Goal: Task Accomplishment & Management: Manage account settings

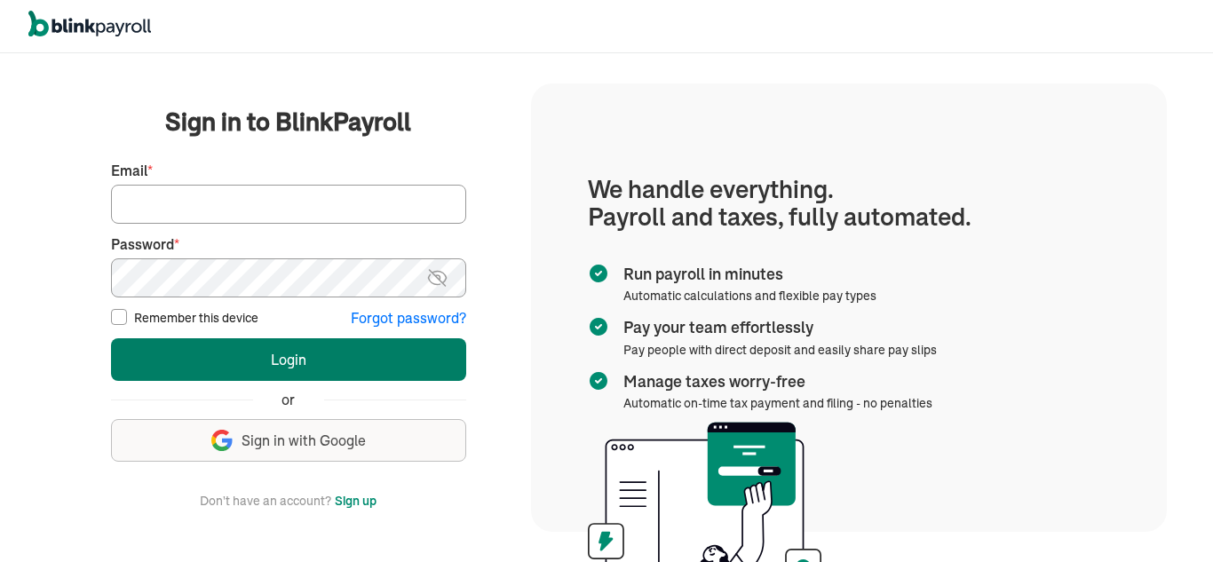
type input "[PERSON_NAME][EMAIL_ADDRESS][DOMAIN_NAME]"
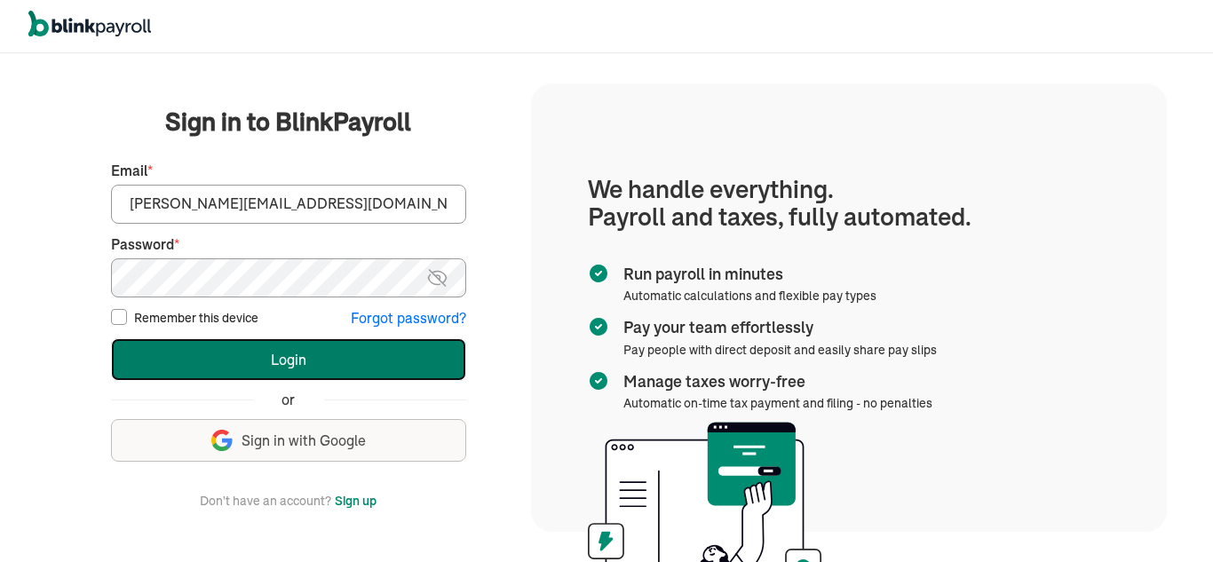
click at [186, 349] on button "Login" at bounding box center [288, 359] width 355 height 43
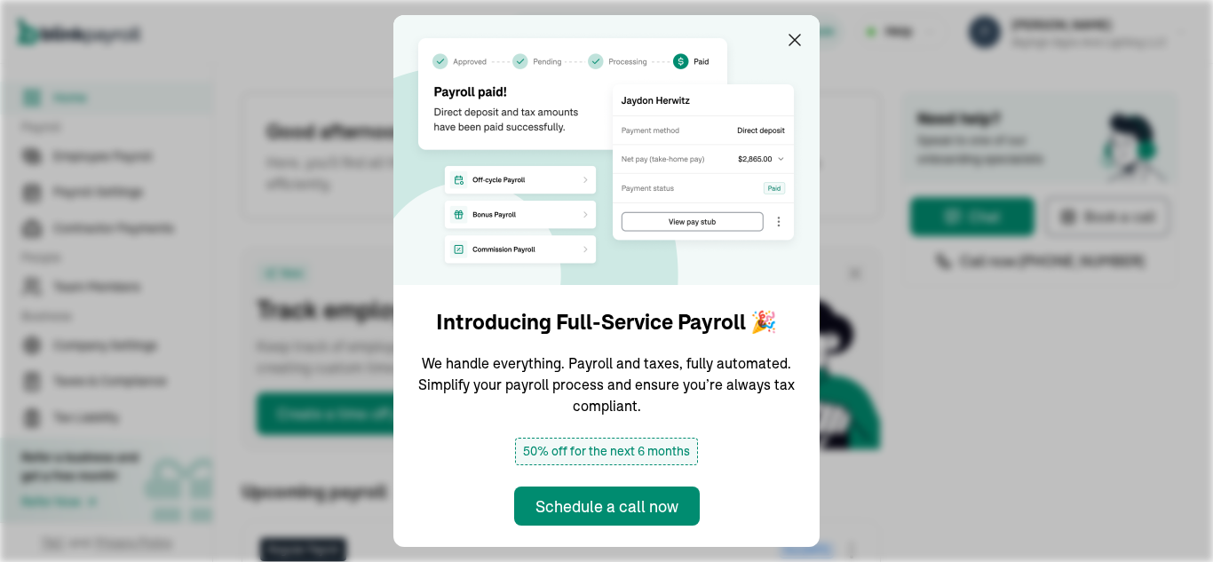
type input "[DATE]"
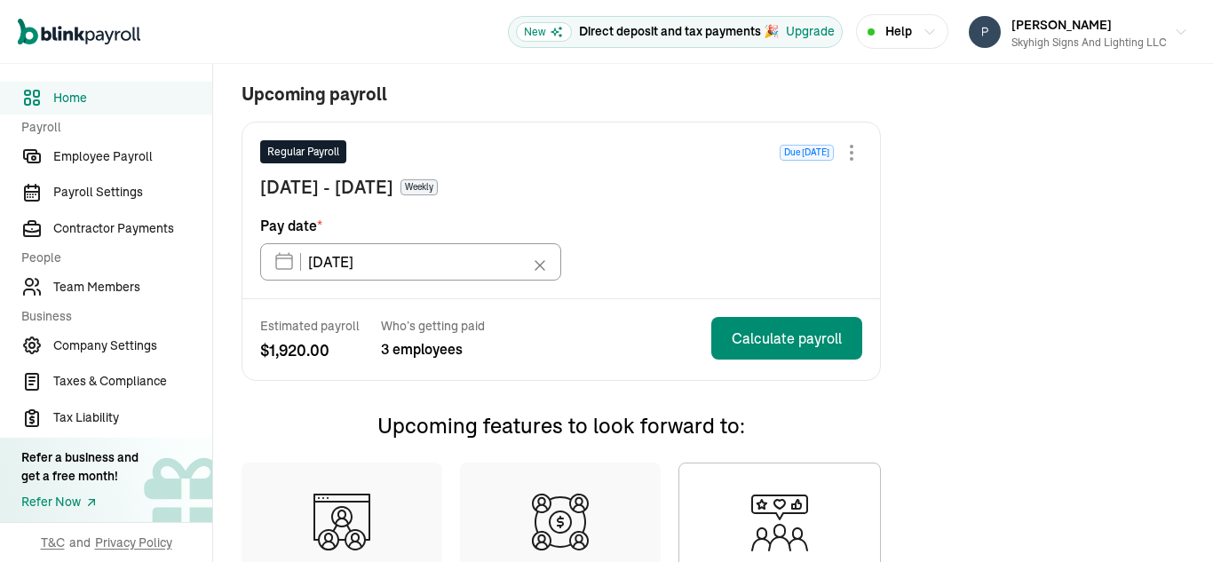
scroll to position [444, 0]
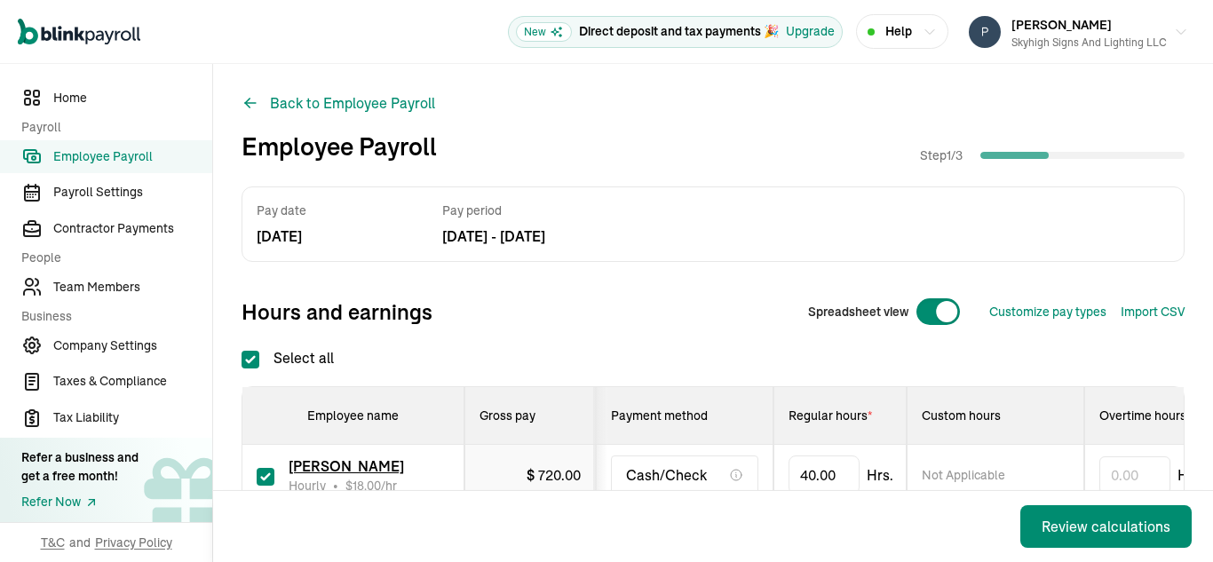
checkbox input "true"
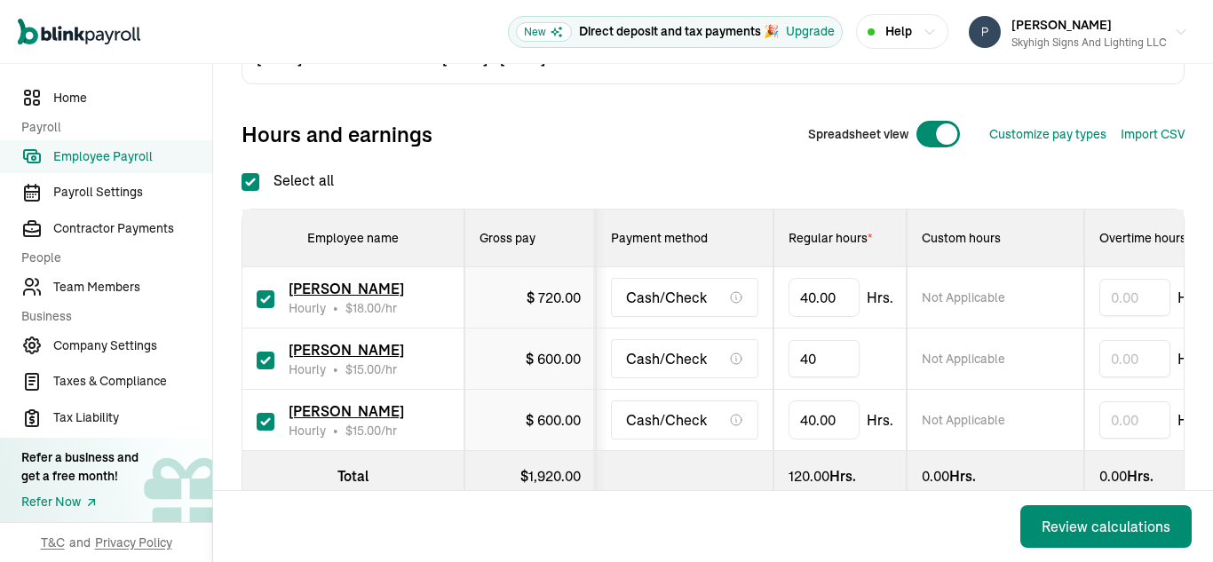
type input "4"
type input "12"
type input "24"
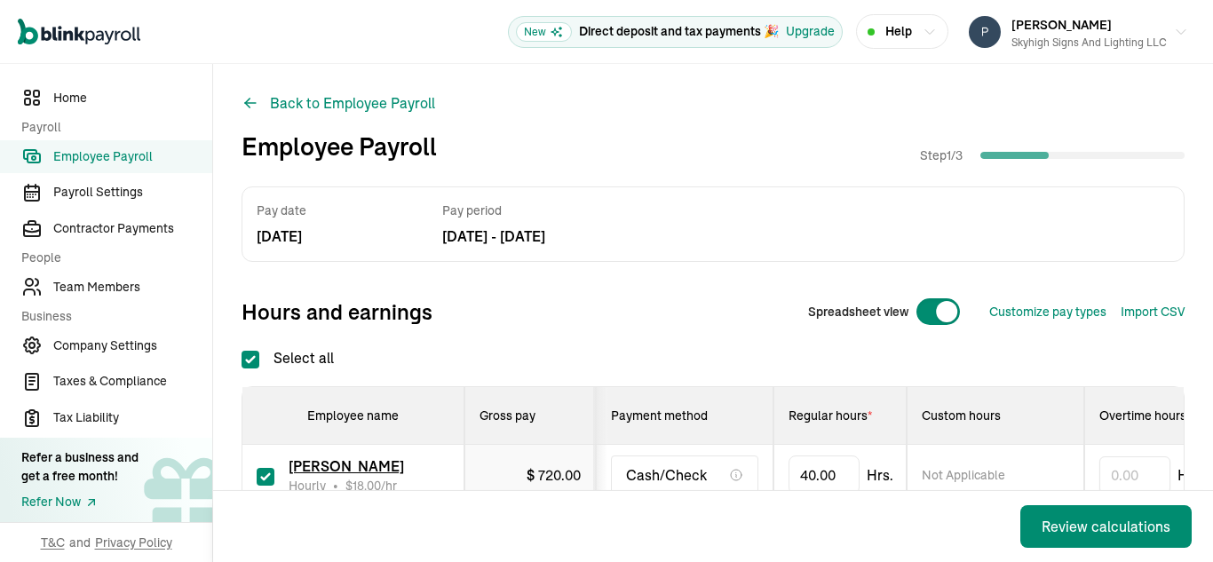
checkbox input "true"
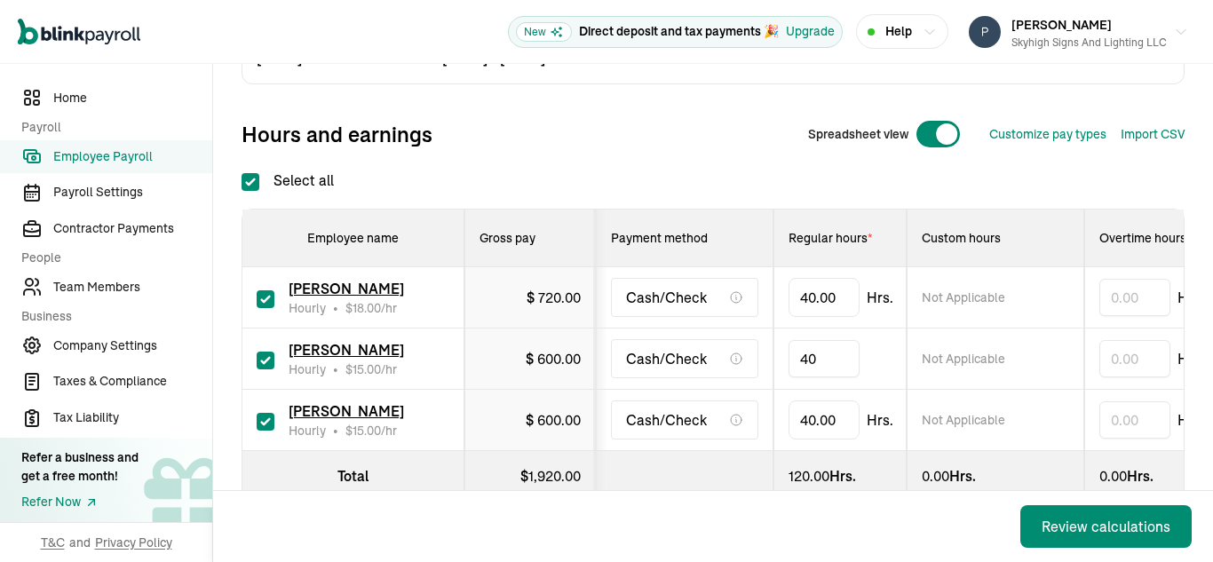
type input "4"
type input "12"
type input "24"
